Goal: Check status: Check status

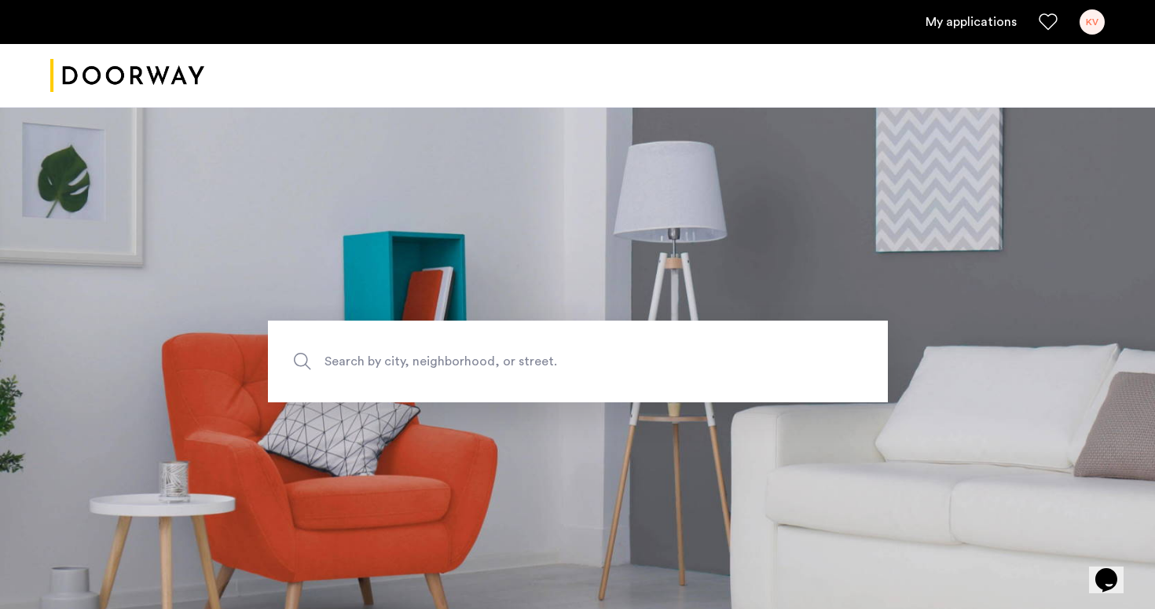
click at [989, 24] on link "My applications" at bounding box center [970, 22] width 91 height 19
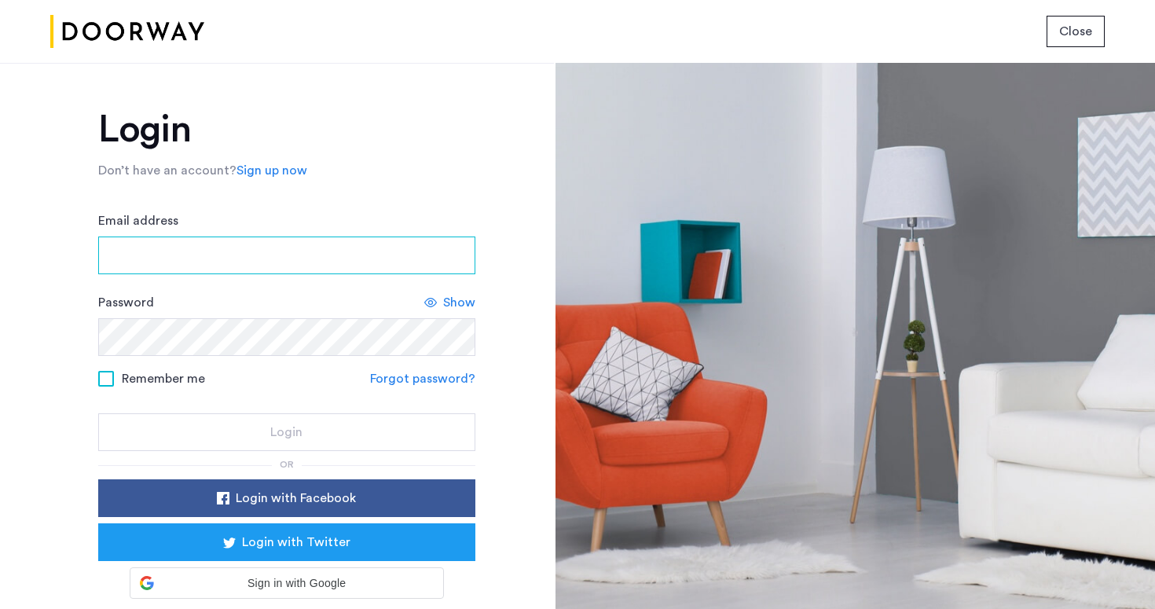
type input "**********"
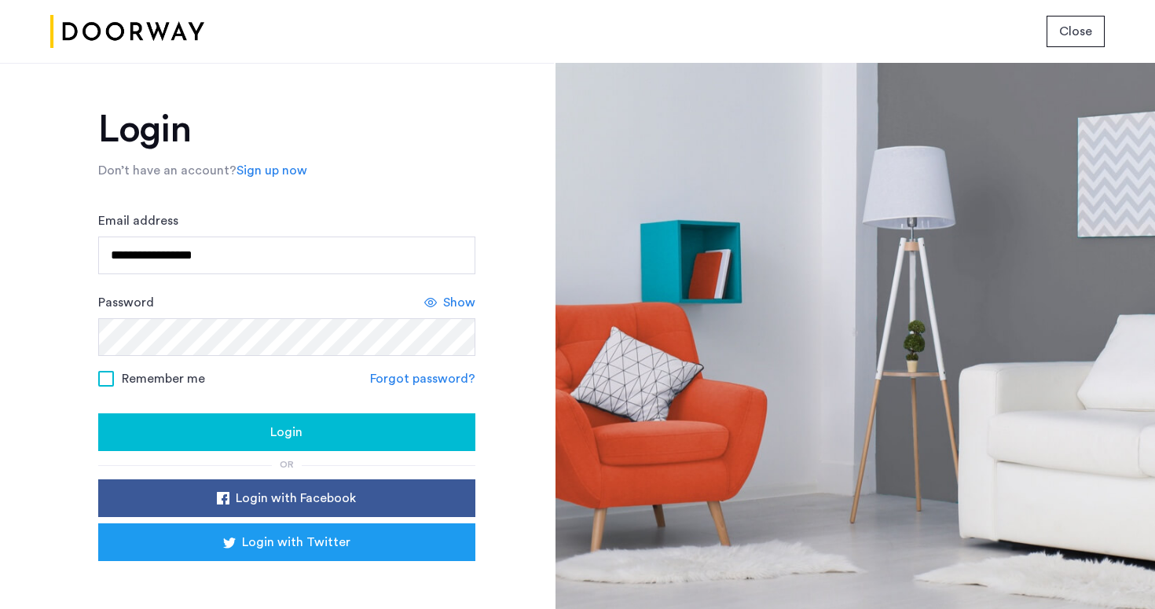
click at [299, 435] on div "Login" at bounding box center [287, 432] width 352 height 19
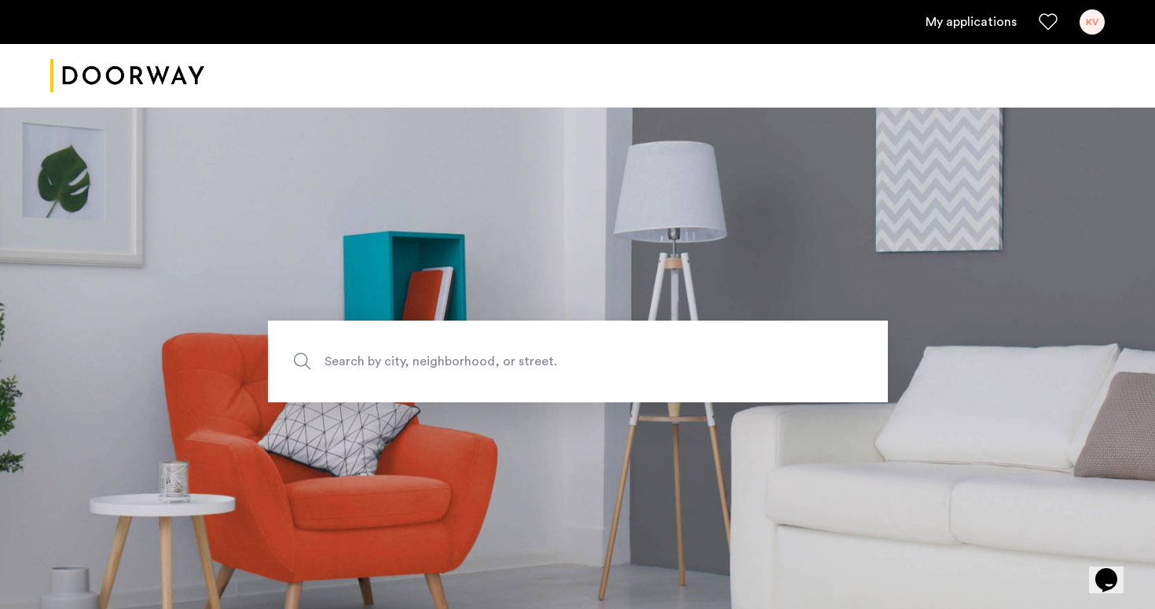
click at [400, 357] on span "Search by city, neighborhood, or street." at bounding box center [541, 360] width 434 height 21
click at [400, 357] on input "Search by city, neighborhood, or street." at bounding box center [578, 361] width 620 height 82
click at [987, 17] on link "My applications" at bounding box center [970, 22] width 91 height 19
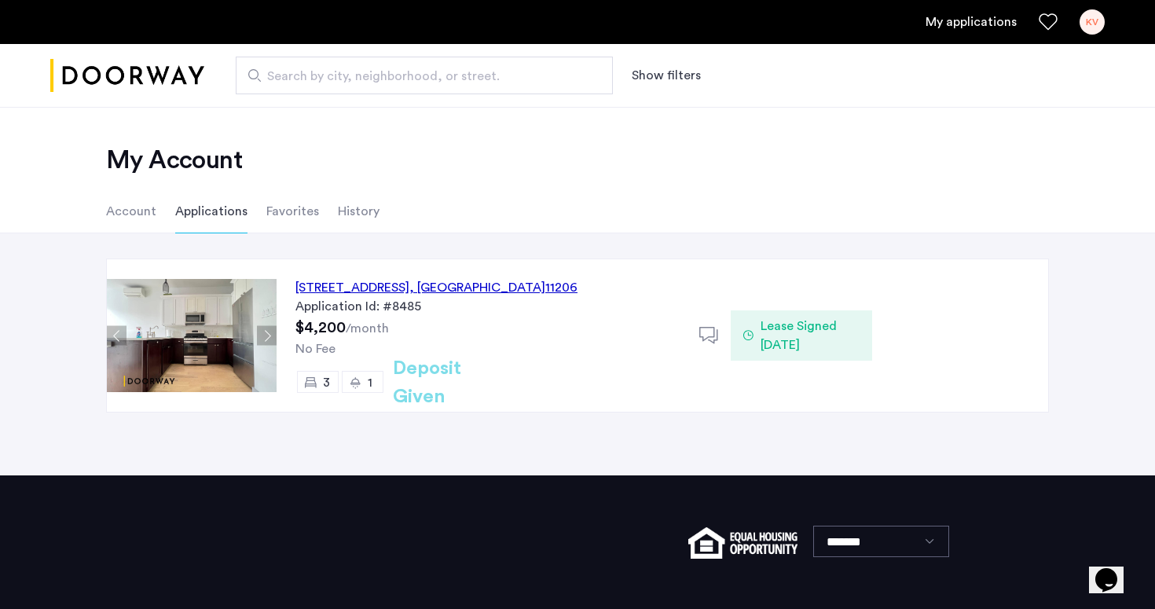
click at [351, 301] on div "Application Id: #8485" at bounding box center [487, 306] width 385 height 19
click at [413, 283] on div "123 Pulaski Street, Unit 2B, Brooklyn , NY 11206" at bounding box center [436, 287] width 282 height 19
click at [780, 341] on span "Lease Signed 08/25/2025" at bounding box center [809, 336] width 99 height 38
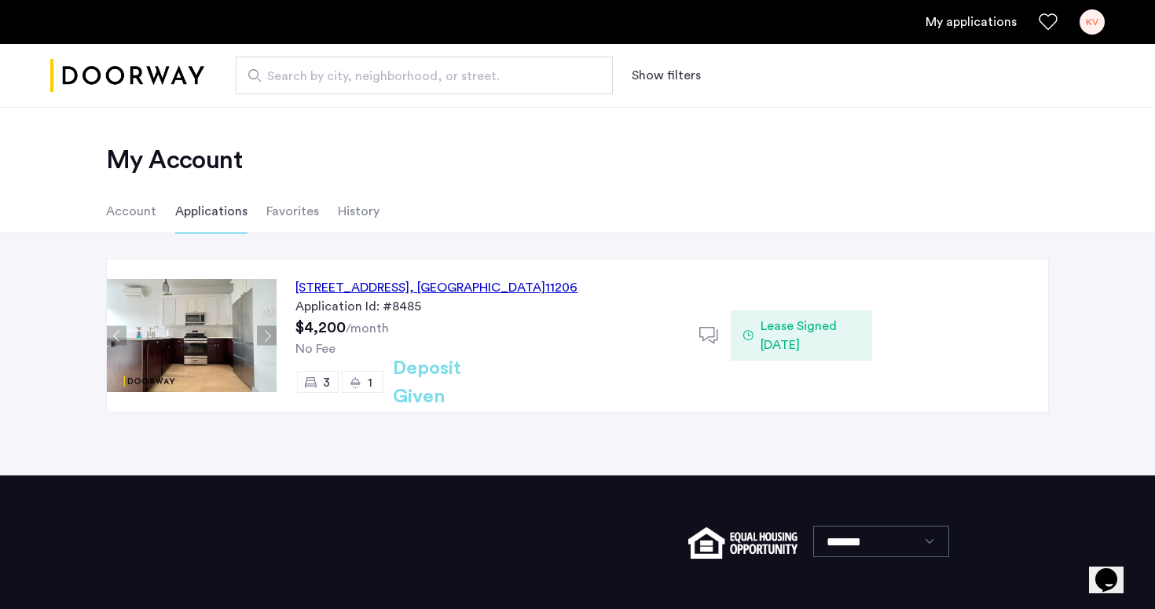
click at [768, 338] on span "Lease Signed 08/25/2025" at bounding box center [809, 336] width 99 height 38
click at [1103, 24] on div "KV" at bounding box center [1091, 21] width 25 height 25
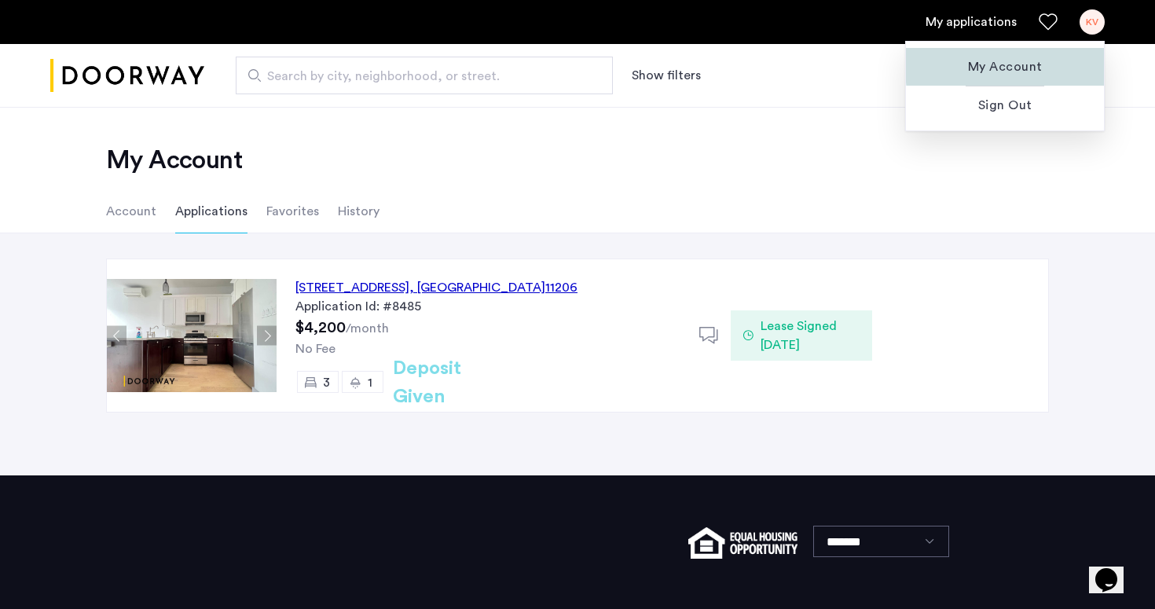
click at [1035, 63] on span "My Account" at bounding box center [1004, 66] width 173 height 19
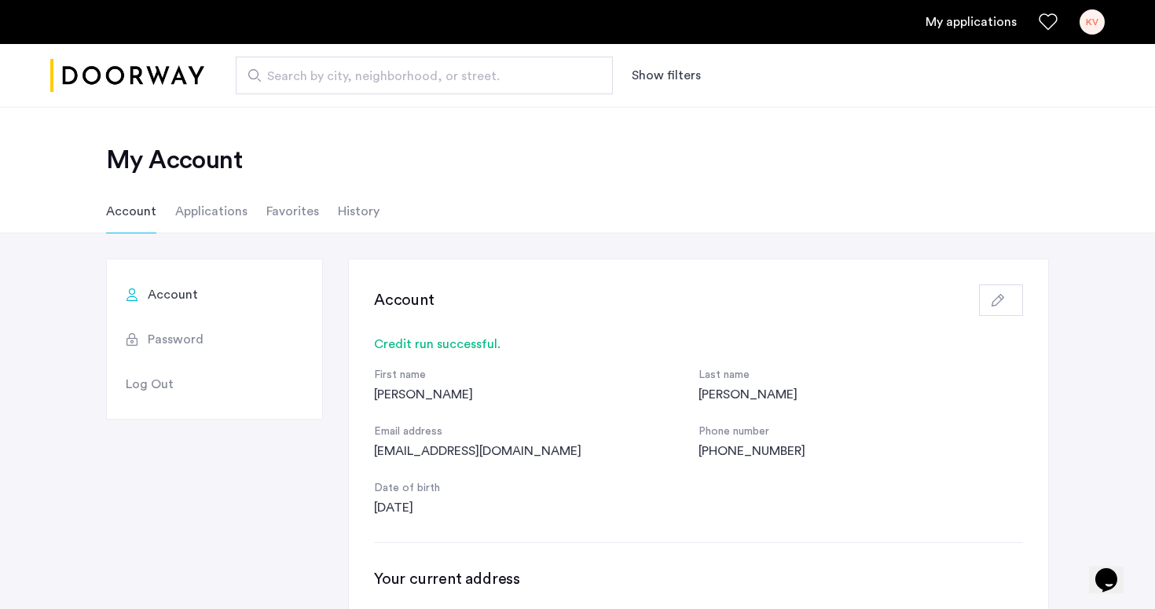
click at [228, 214] on li "Applications" at bounding box center [211, 211] width 72 height 44
